Goal: Task Accomplishment & Management: Use online tool/utility

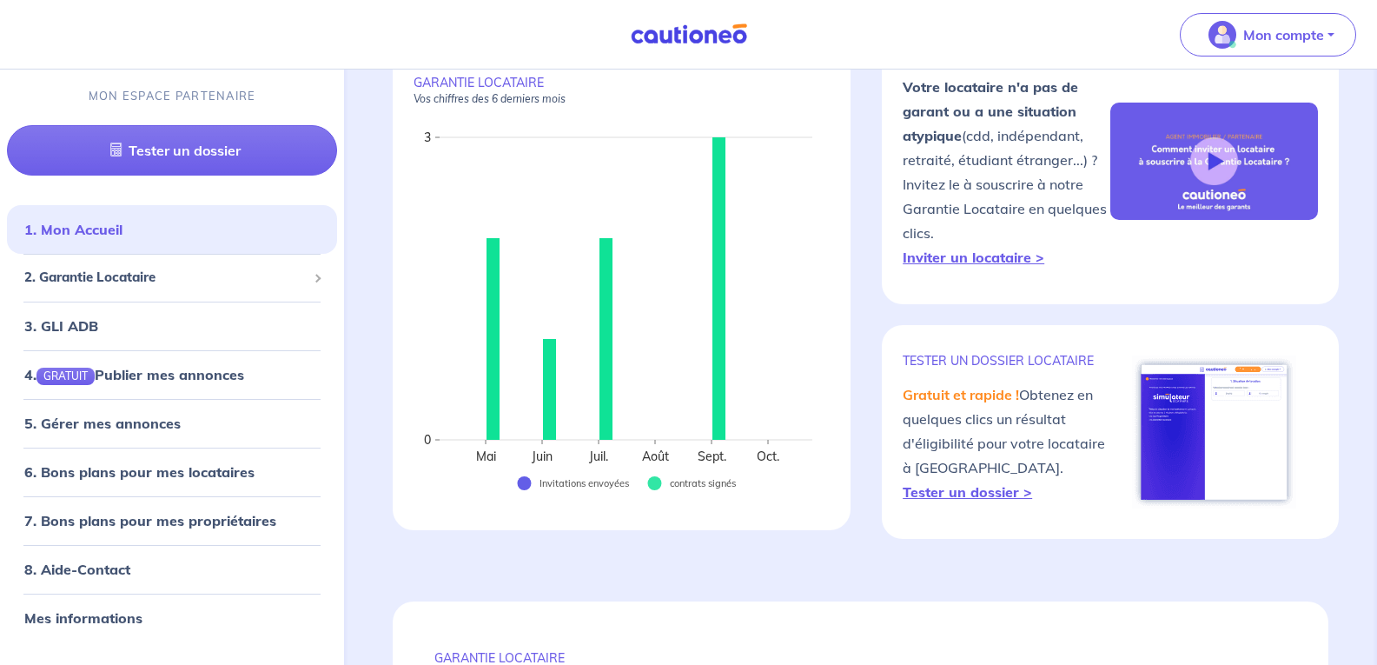
scroll to position [174, 0]
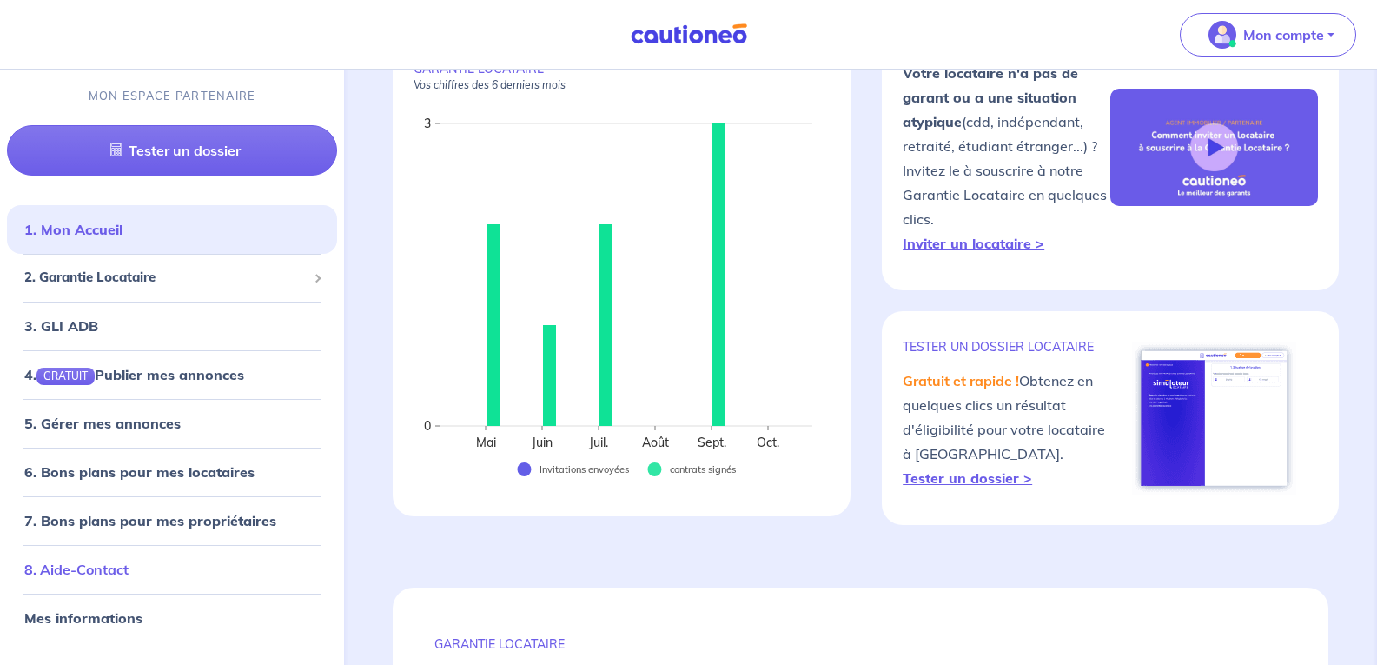
click at [112, 561] on link "8. Aide-Contact" at bounding box center [76, 567] width 104 height 17
click at [105, 273] on span "2. Garantie Locataire" at bounding box center [165, 278] width 282 height 20
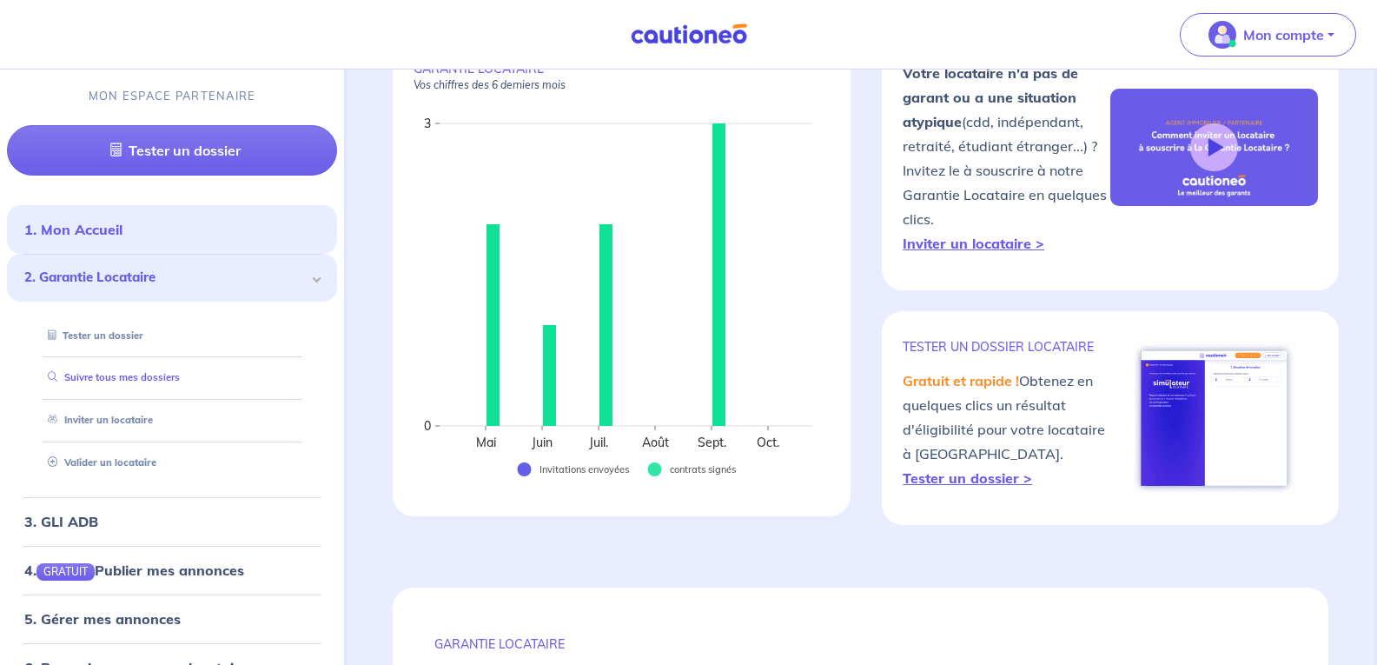
click at [89, 376] on link "Suivre tous mes dossiers" at bounding box center [110, 377] width 139 height 12
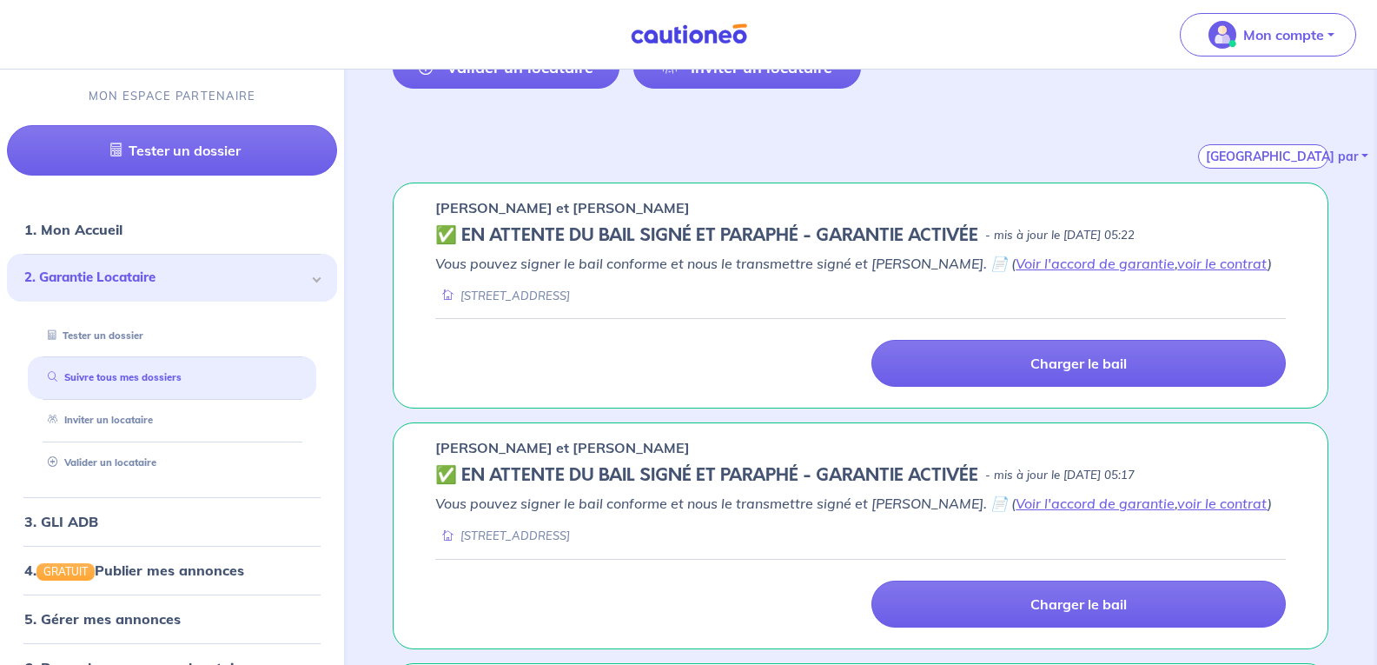
scroll to position [367, 0]
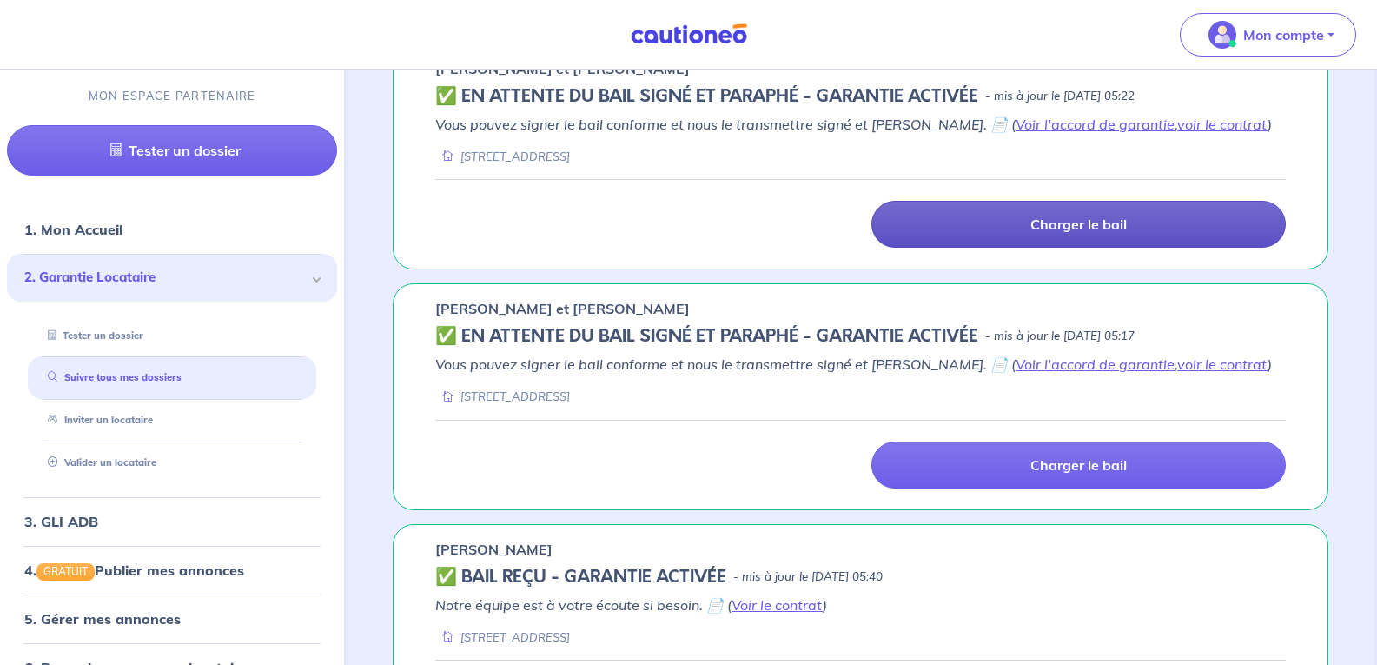
click at [1006, 228] on link "Charger le bail" at bounding box center [1078, 224] width 414 height 47
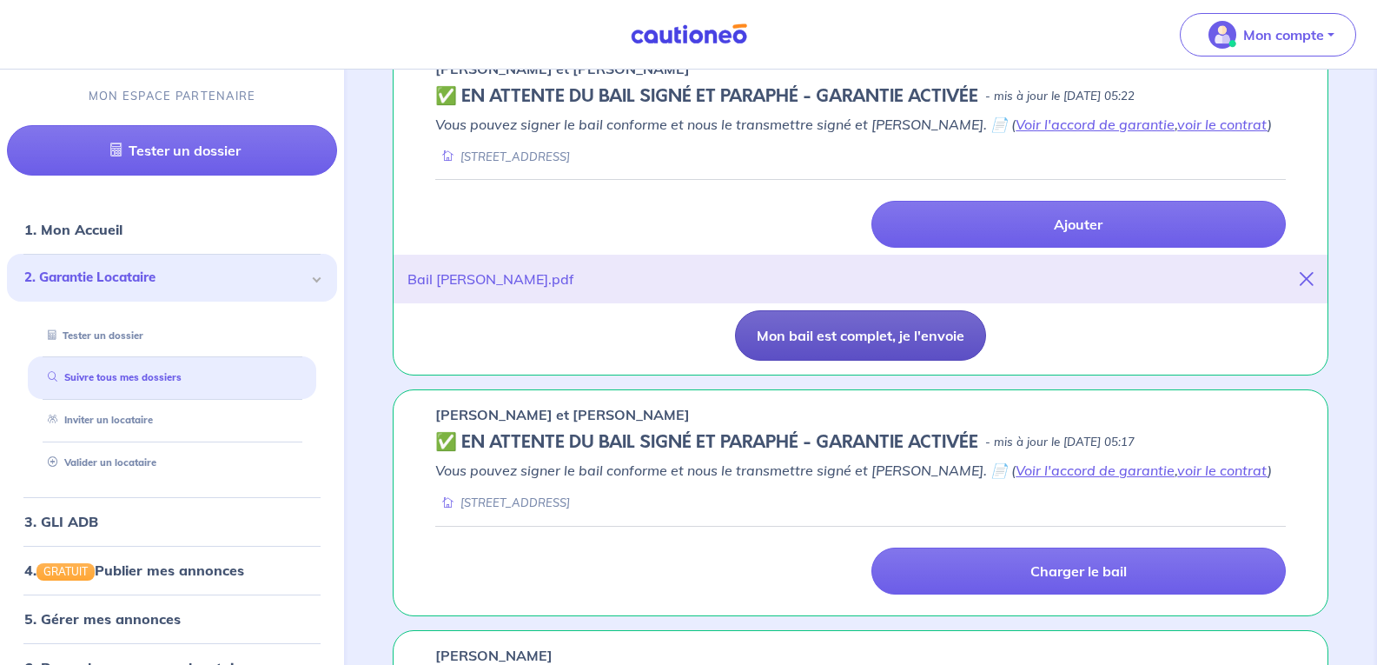
click at [860, 332] on button "Mon bail est complet, je l'envoie" at bounding box center [860, 335] width 251 height 50
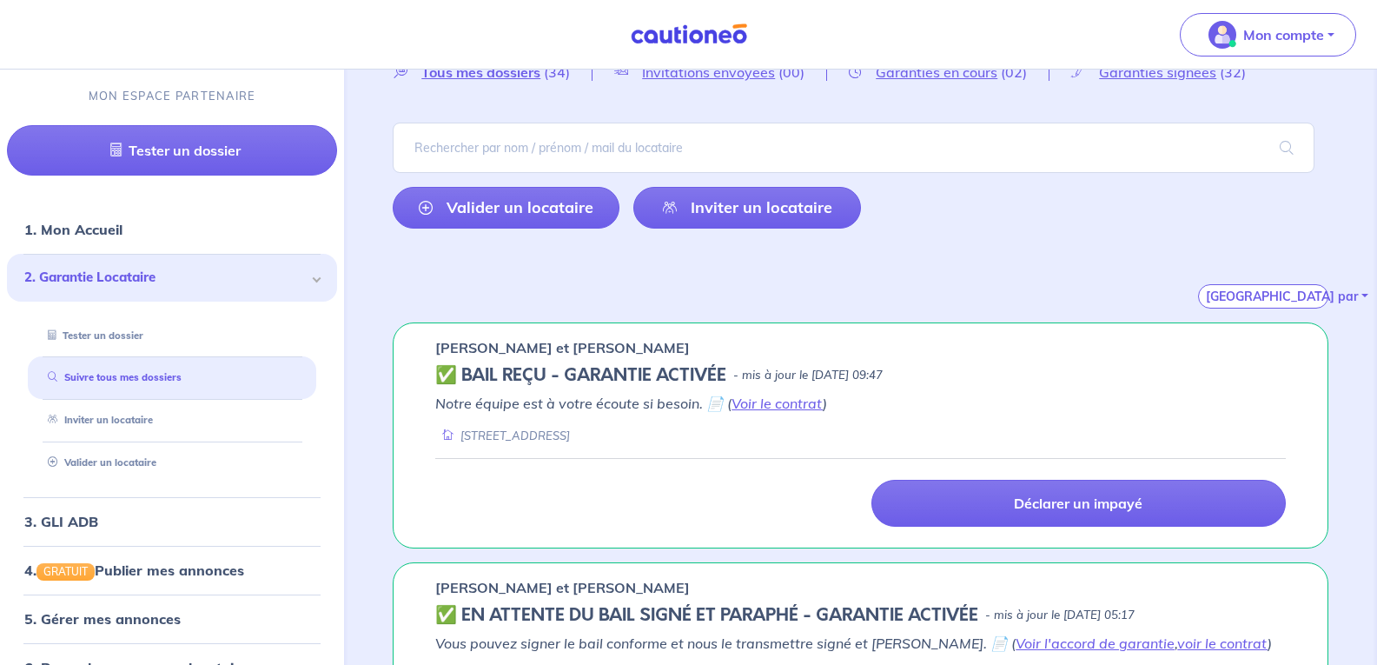
scroll to position [0, 0]
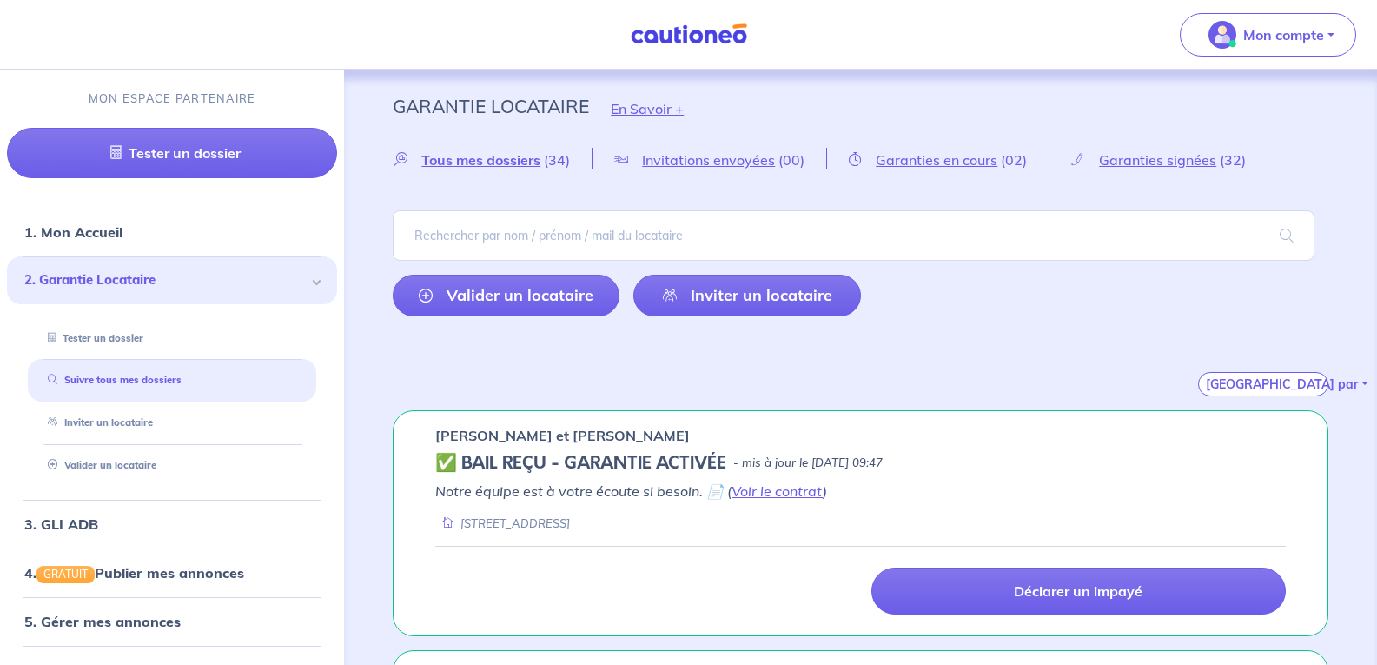
click at [518, 292] on link "Valider un locataire" at bounding box center [506, 296] width 227 height 42
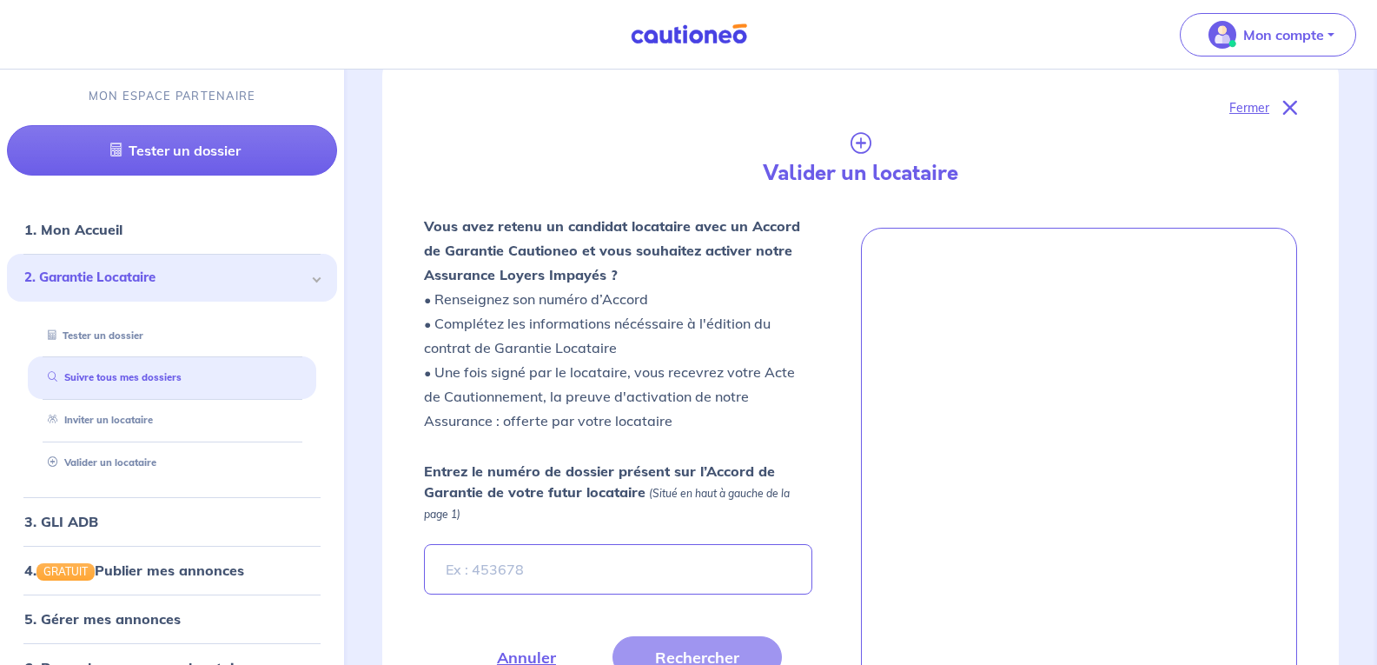
scroll to position [410, 0]
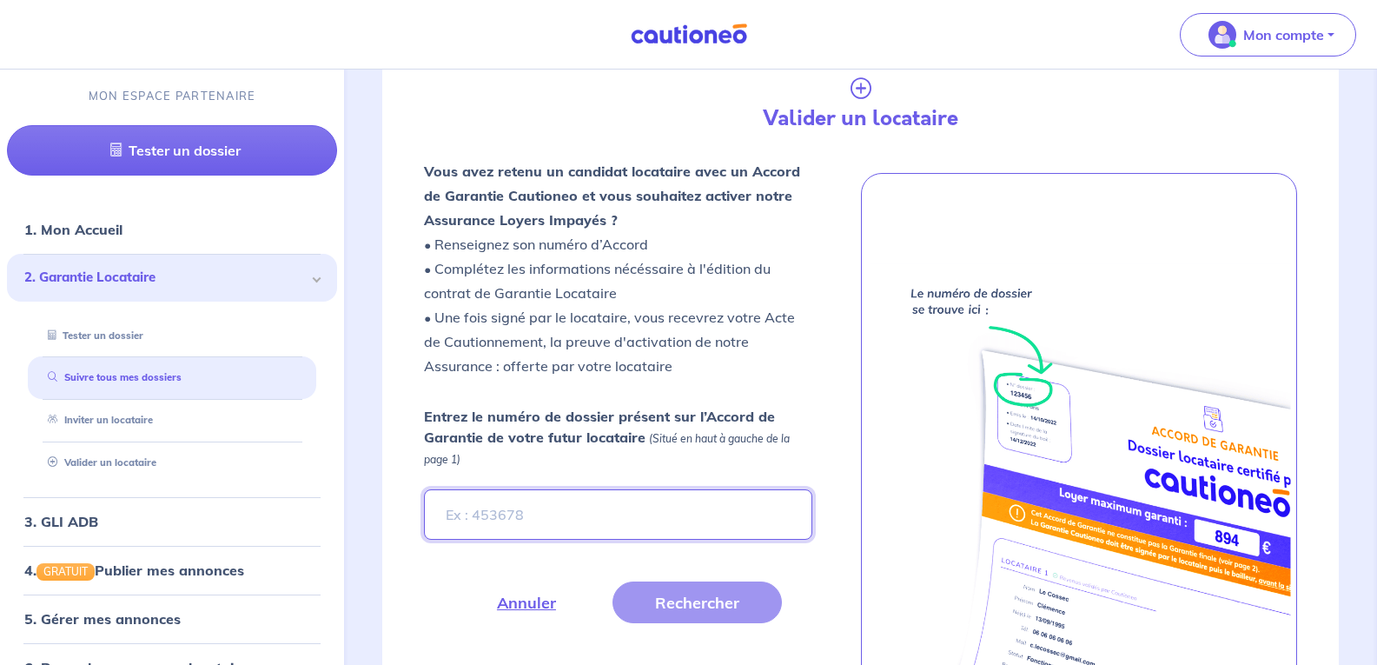
click at [481, 517] on input "Entrez le numéro de dossier présent sur l’Accord de Garantie de votre futur loc…" at bounding box center [617, 514] width 387 height 50
type input "7pjvLd"
click at [637, 601] on button "Rechercher" at bounding box center [696, 602] width 169 height 42
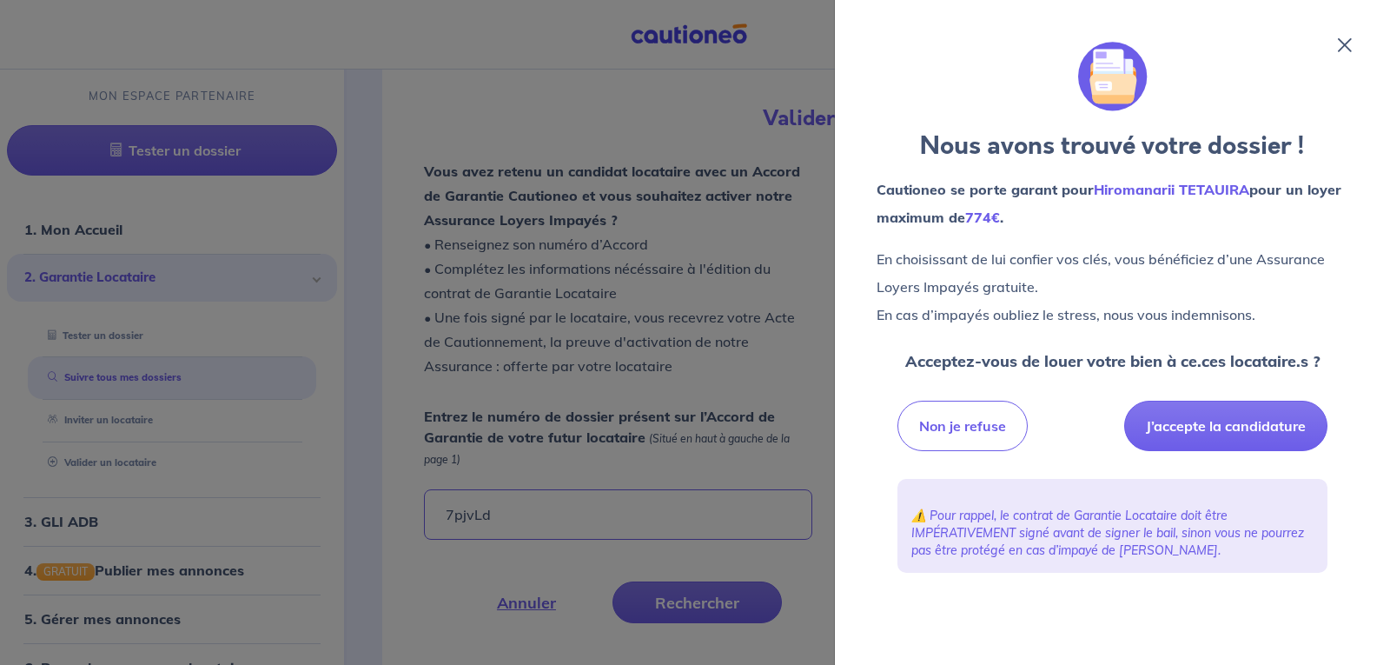
click at [1341, 40] on icon at bounding box center [1345, 45] width 14 height 14
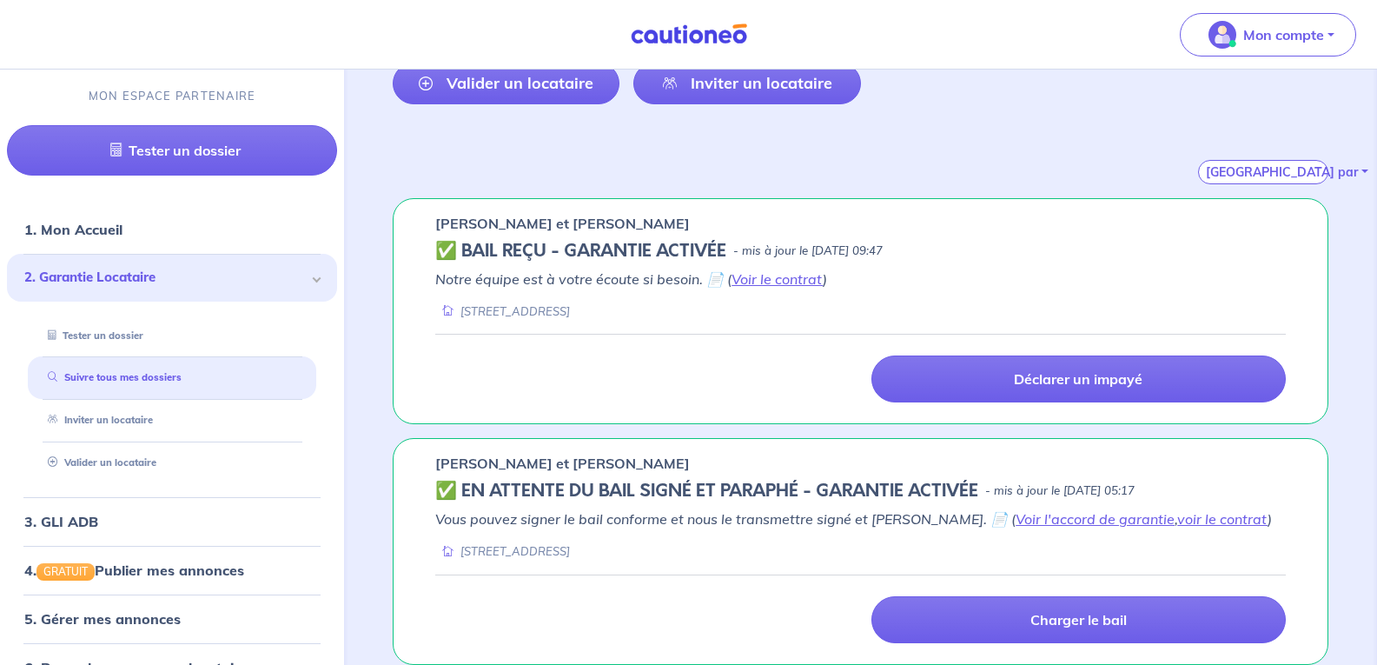
scroll to position [0, 0]
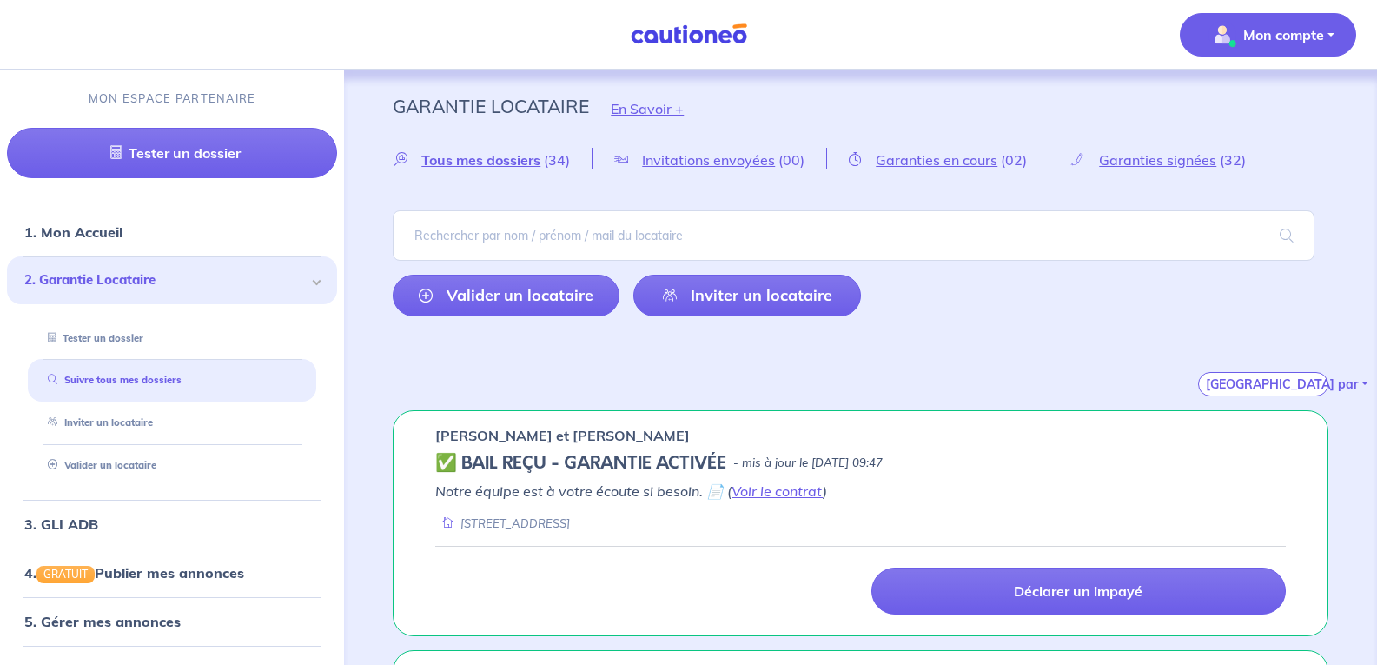
click at [1258, 32] on p "Mon compte" at bounding box center [1283, 34] width 81 height 21
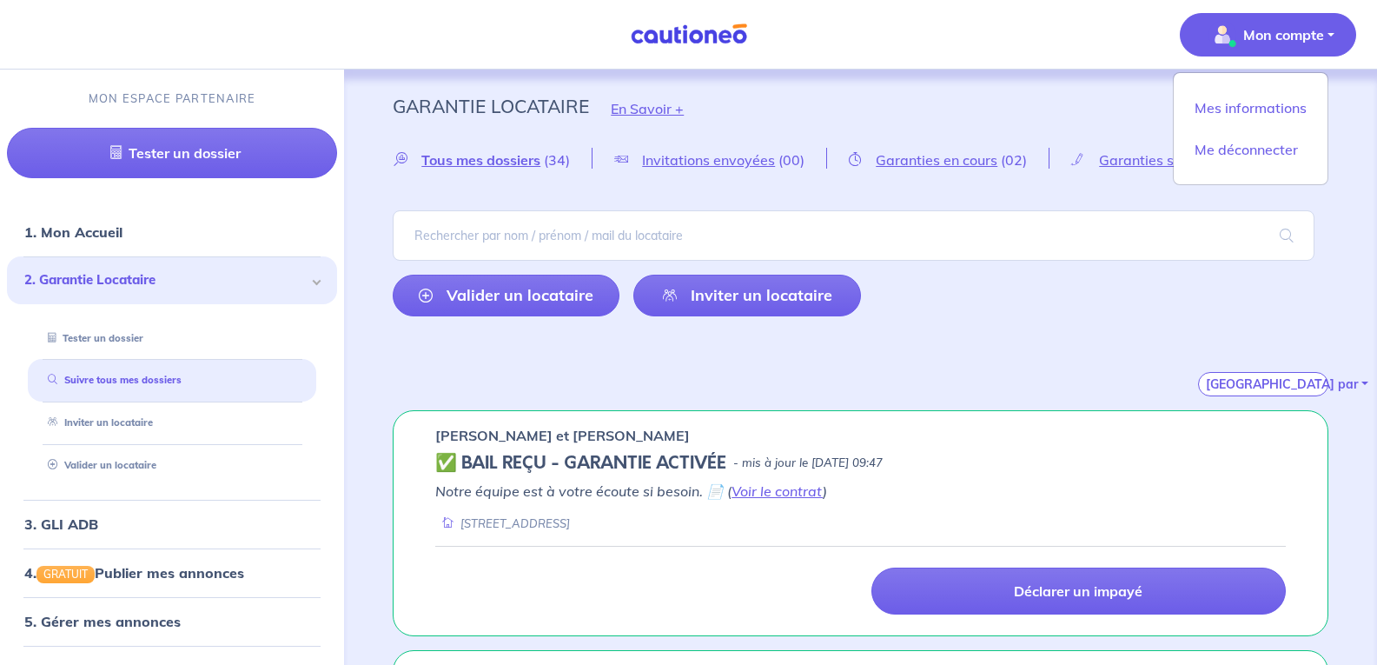
click at [1258, 32] on p "Mon compte" at bounding box center [1283, 34] width 81 height 21
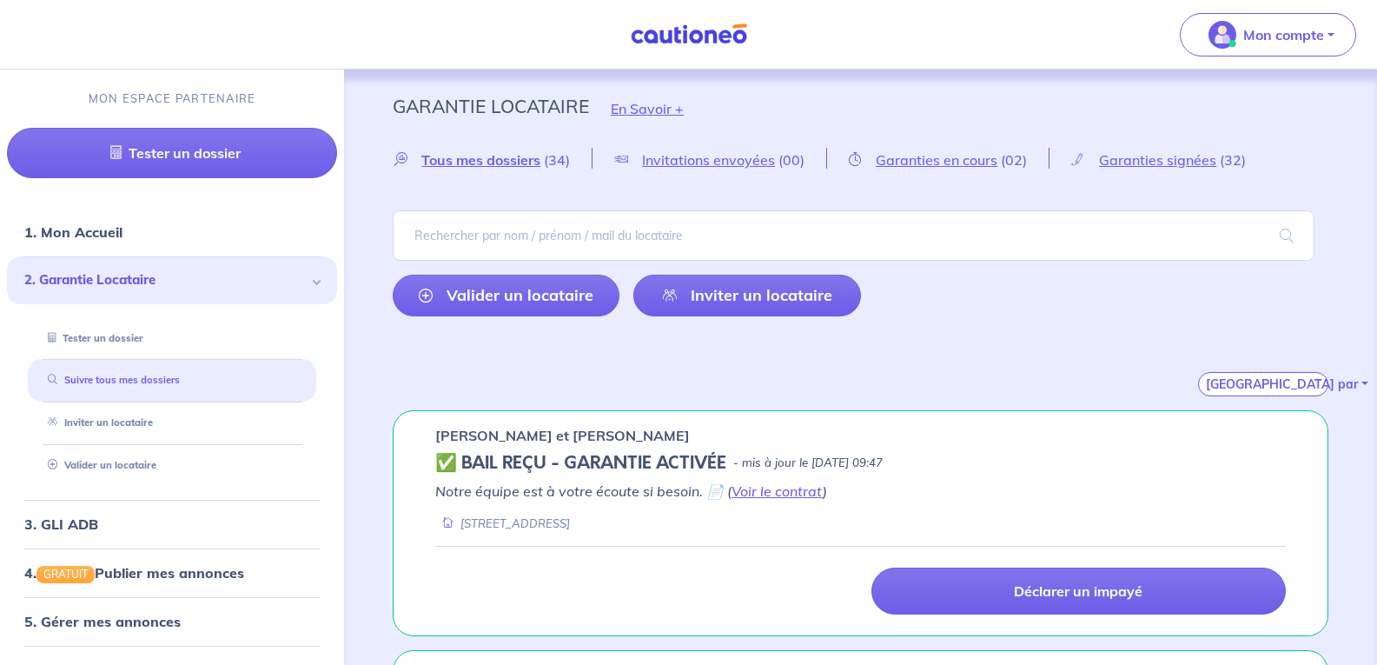
click at [107, 374] on link "Suivre tous mes dossiers" at bounding box center [110, 380] width 139 height 12
click at [72, 225] on link "1. Mon Accueil" at bounding box center [72, 231] width 96 height 17
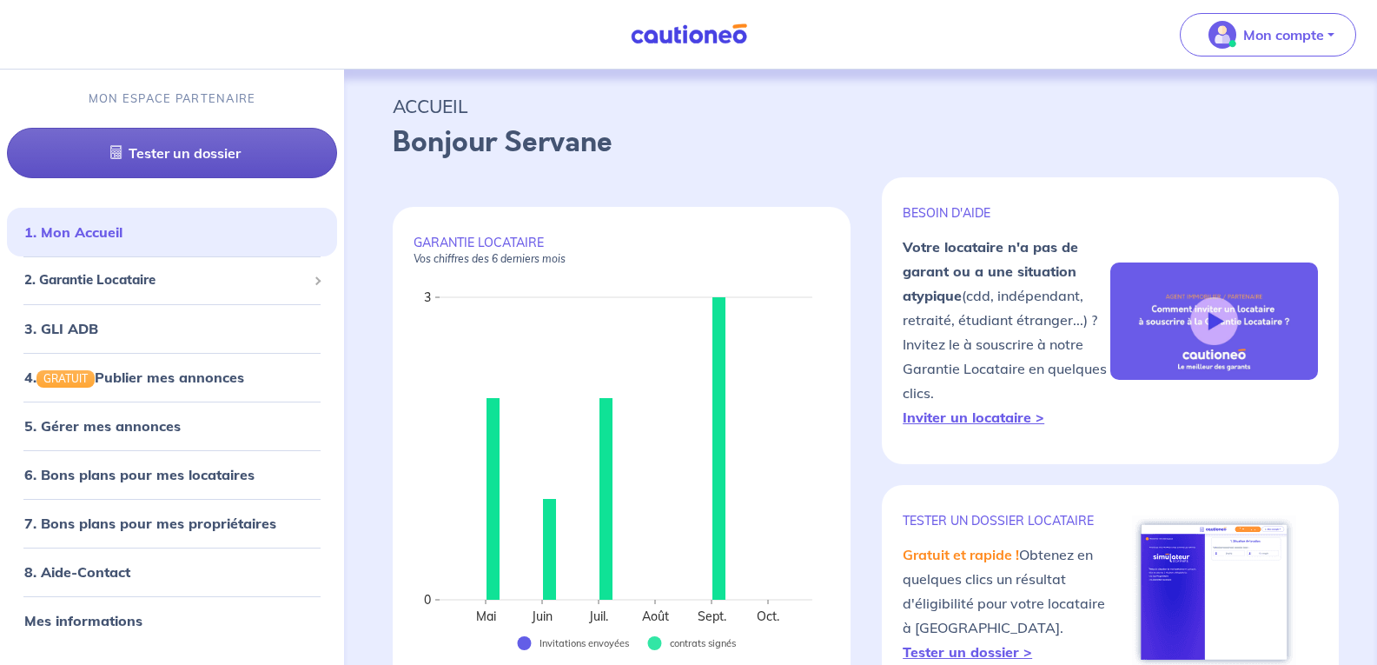
click at [124, 155] on link "Tester un dossier" at bounding box center [172, 153] width 330 height 50
